Goal: Task Accomplishment & Management: Manage account settings

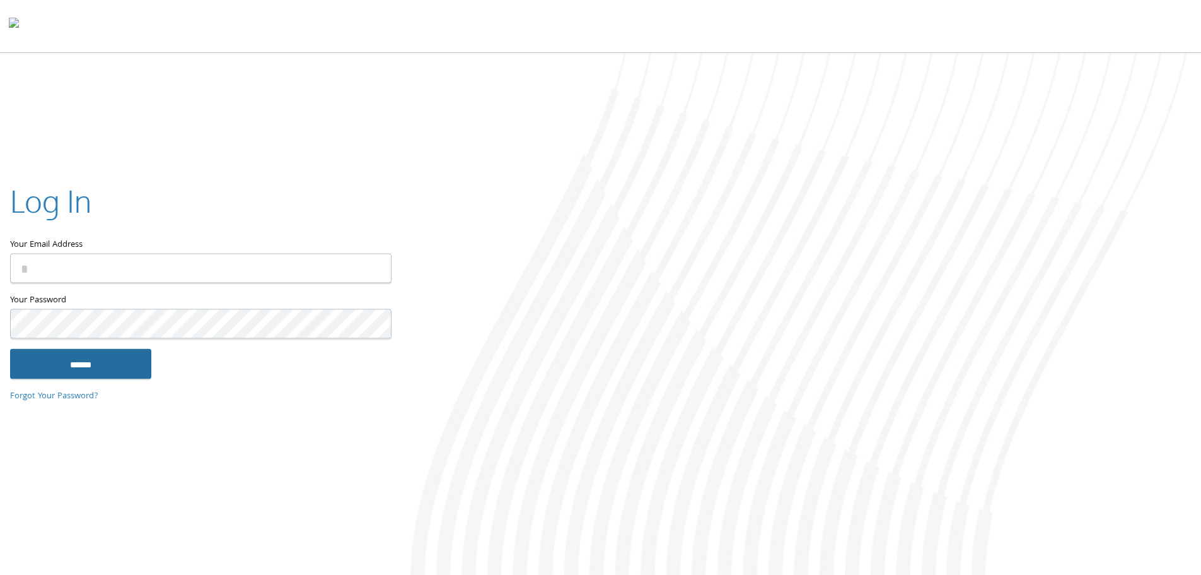
type input "**********"
click at [67, 375] on input "******" at bounding box center [80, 363] width 141 height 30
type input "**********"
click at [79, 366] on input "******" at bounding box center [80, 363] width 141 height 30
